Goal: Task Accomplishment & Management: Use online tool/utility

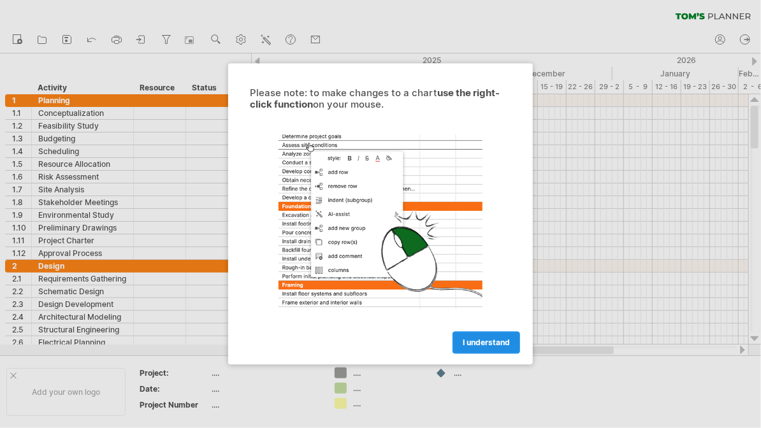
click at [492, 338] on span "I understand" at bounding box center [486, 343] width 47 height 10
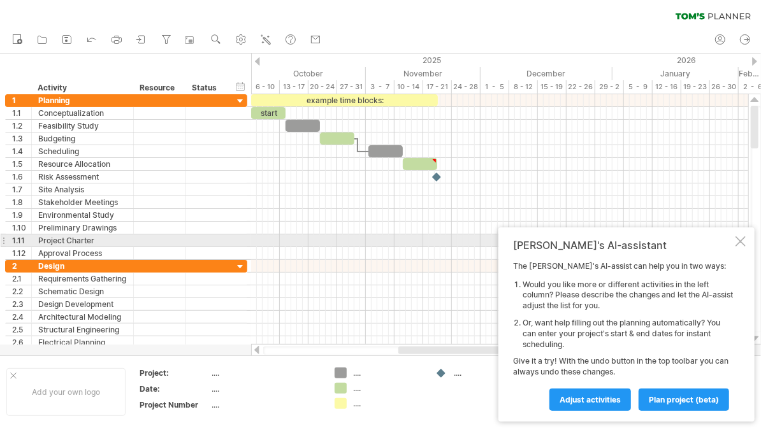
click at [743, 242] on div at bounding box center [740, 241] width 10 height 10
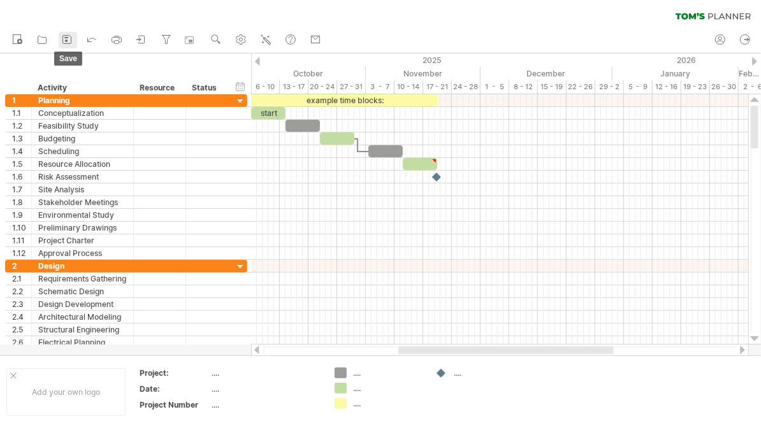
click at [66, 43] on icon at bounding box center [67, 40] width 8 height 8
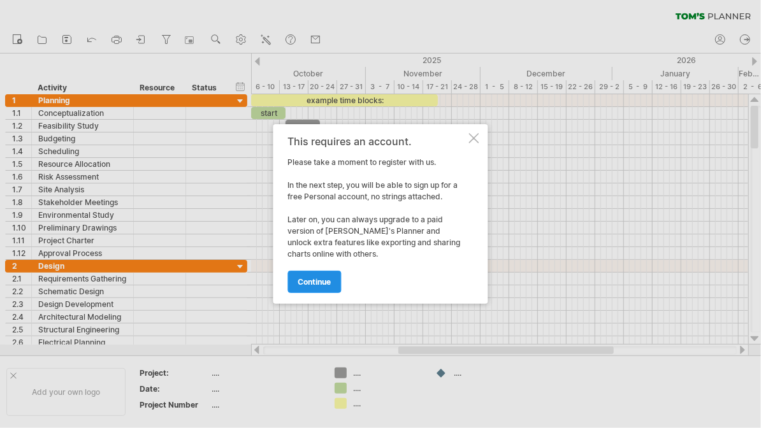
click at [326, 278] on span "continue" at bounding box center [314, 282] width 33 height 10
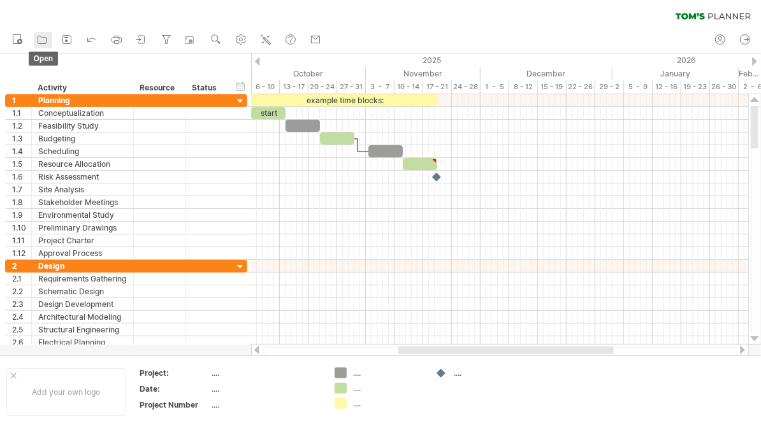
click at [39, 43] on icon at bounding box center [42, 39] width 13 height 13
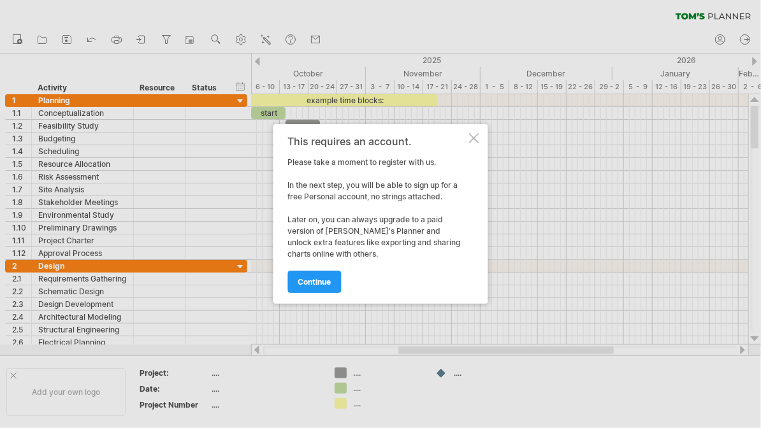
drag, startPoint x: 39, startPoint y: 43, endPoint x: 129, endPoint y: 104, distance: 108.7
click at [129, 104] on div "Trying to reach [DOMAIN_NAME] Connected again... 0% clear filter new 1" at bounding box center [380, 214] width 761 height 428
click at [302, 272] on link "continue" at bounding box center [315, 282] width 54 height 22
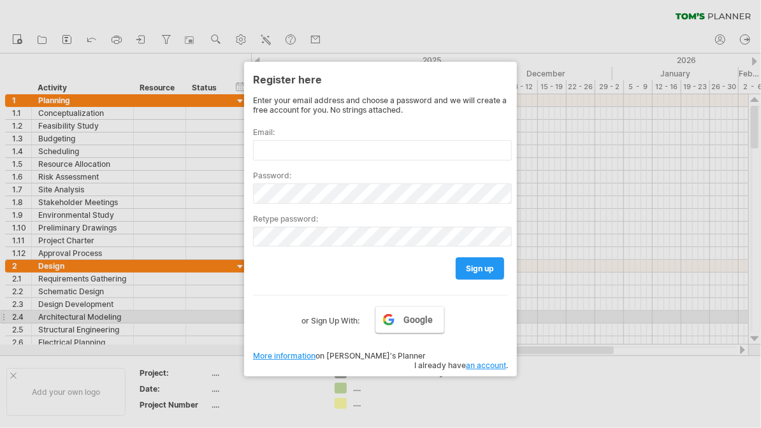
click at [421, 313] on link "Google" at bounding box center [409, 319] width 69 height 27
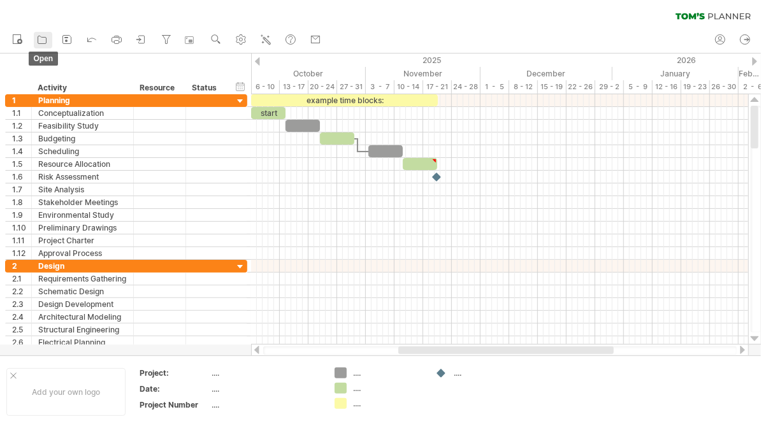
click at [41, 34] on icon at bounding box center [42, 39] width 13 height 13
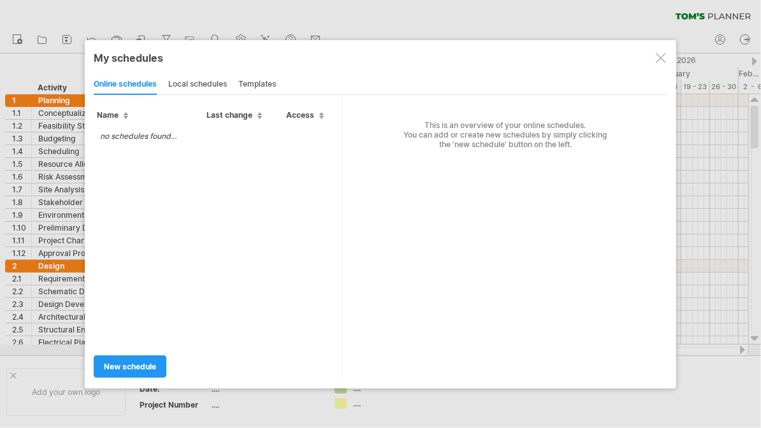
click at [659, 59] on div at bounding box center [661, 58] width 10 height 10
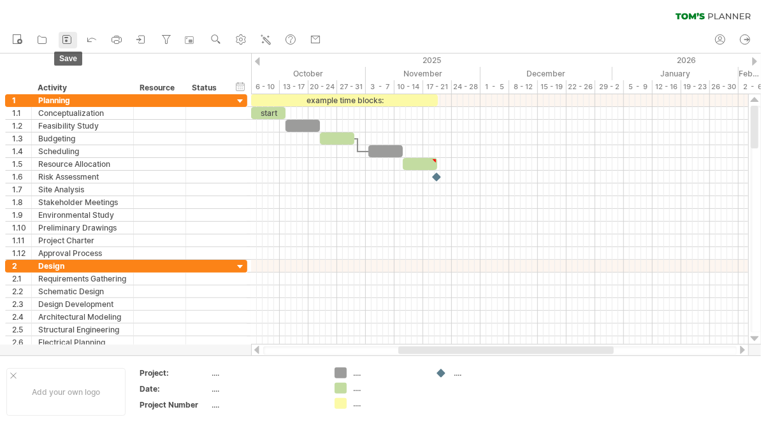
click at [68, 39] on icon at bounding box center [67, 39] width 13 height 13
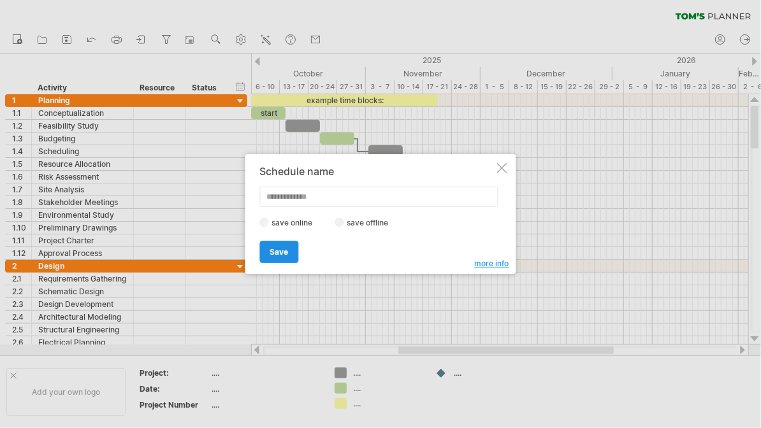
click at [283, 248] on span "Save" at bounding box center [279, 252] width 18 height 10
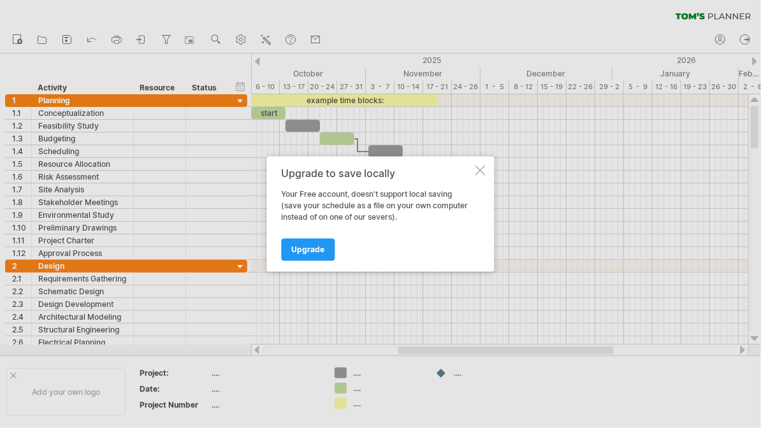
click at [481, 171] on div at bounding box center [480, 171] width 10 height 10
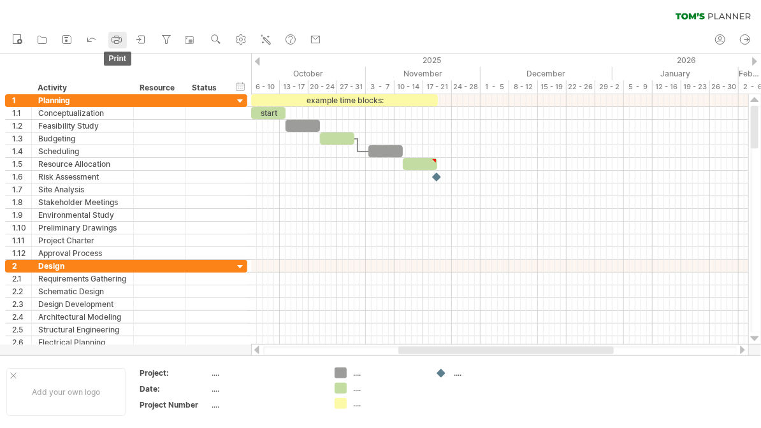
click at [114, 40] on icon at bounding box center [116, 39] width 13 height 13
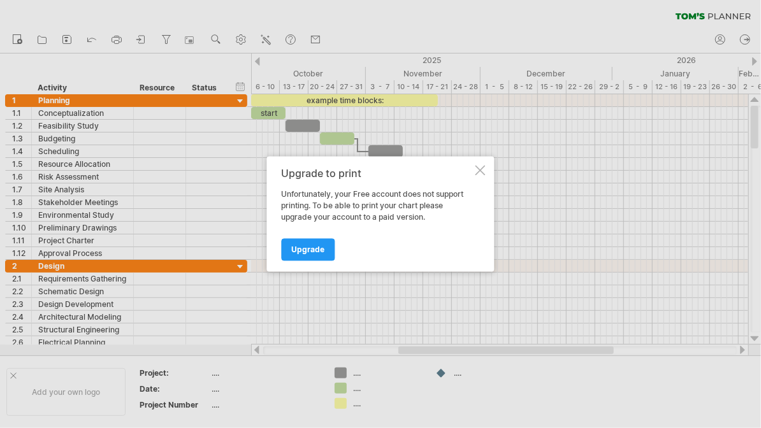
click at [482, 169] on div at bounding box center [480, 171] width 10 height 10
